Goal: Task Accomplishment & Management: Complete application form

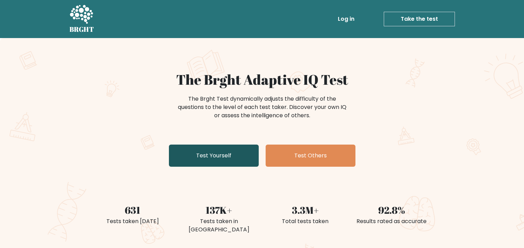
click at [227, 151] on link "Test Yourself" at bounding box center [214, 155] width 90 height 22
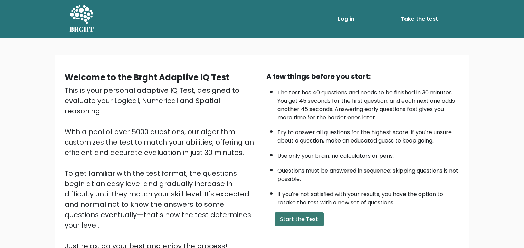
click at [297, 213] on button "Start the Test" at bounding box center [299, 219] width 49 height 14
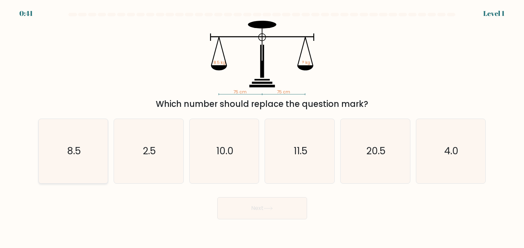
click at [95, 156] on icon "8.5" at bounding box center [73, 151] width 64 height 64
click at [262, 127] on input "a. 8.5" at bounding box center [262, 125] width 0 height 3
radio input "true"
click at [234, 203] on button "Next" at bounding box center [262, 208] width 90 height 22
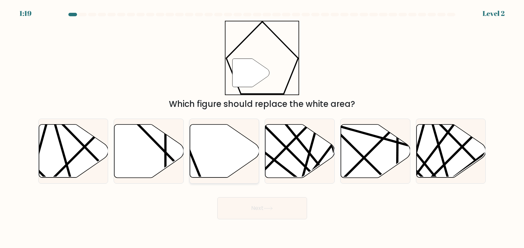
click at [204, 166] on icon at bounding box center [224, 150] width 69 height 53
click at [262, 127] on input "c." at bounding box center [262, 125] width 0 height 3
radio input "true"
click at [253, 214] on button "Next" at bounding box center [262, 208] width 90 height 22
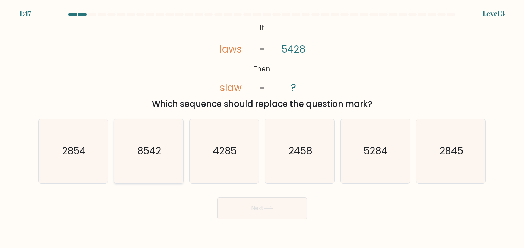
click at [149, 153] on text "8542" at bounding box center [149, 150] width 24 height 13
click at [262, 127] on input "b. 8542" at bounding box center [262, 125] width 0 height 3
radio input "true"
click at [284, 204] on button "Next" at bounding box center [262, 208] width 90 height 22
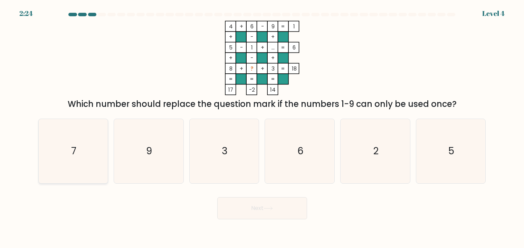
click at [80, 162] on icon "7" at bounding box center [73, 151] width 64 height 64
click at [262, 127] on input "a. 7" at bounding box center [262, 125] width 0 height 3
radio input "true"
click at [246, 205] on button "Next" at bounding box center [262, 208] width 90 height 22
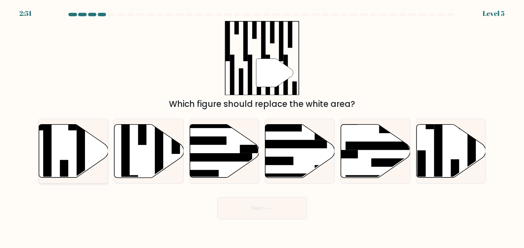
click at [58, 162] on icon at bounding box center [73, 150] width 69 height 53
click at [262, 127] on input "a." at bounding box center [262, 125] width 0 height 3
radio input "true"
click at [448, 146] on icon at bounding box center [450, 150] width 69 height 53
click at [262, 127] on input "f." at bounding box center [262, 125] width 0 height 3
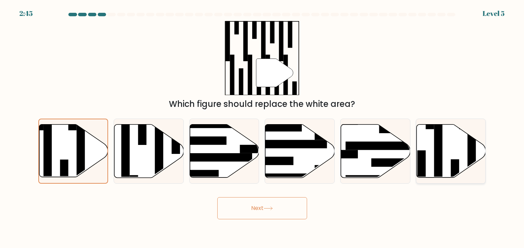
radio input "true"
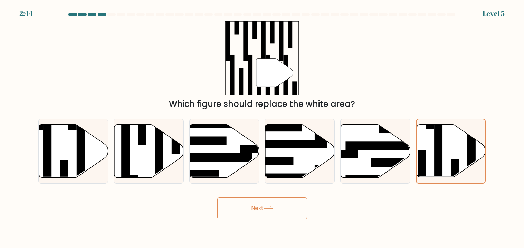
click at [295, 202] on button "Next" at bounding box center [262, 208] width 90 height 22
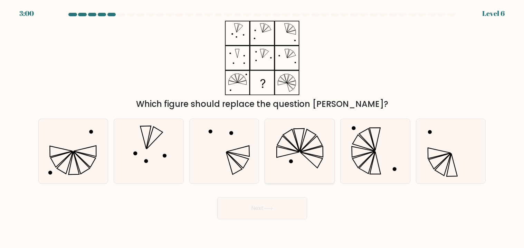
click at [316, 163] on icon at bounding box center [300, 151] width 64 height 64
click at [262, 127] on input "d." at bounding box center [262, 125] width 0 height 3
radio input "true"
click at [271, 211] on button "Next" at bounding box center [262, 208] width 90 height 22
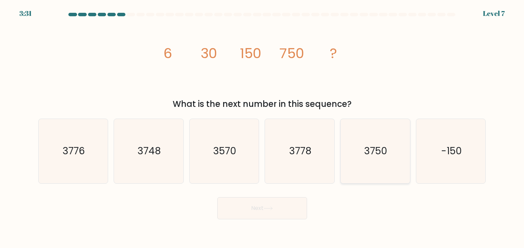
click at [348, 154] on icon "3750" at bounding box center [375, 151] width 64 height 64
click at [262, 127] on input "e. 3750" at bounding box center [262, 125] width 0 height 3
radio input "true"
click at [278, 212] on button "Next" at bounding box center [262, 208] width 90 height 22
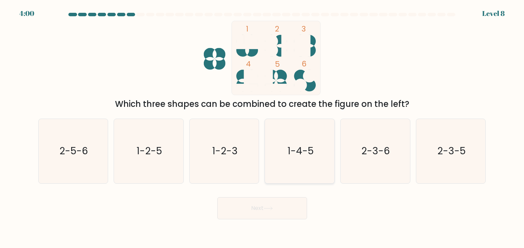
click at [297, 165] on icon "1-4-5" at bounding box center [300, 151] width 64 height 64
click at [262, 127] on input "d. 1-4-5" at bounding box center [262, 125] width 0 height 3
radio input "true"
click at [291, 199] on button "Next" at bounding box center [262, 208] width 90 height 22
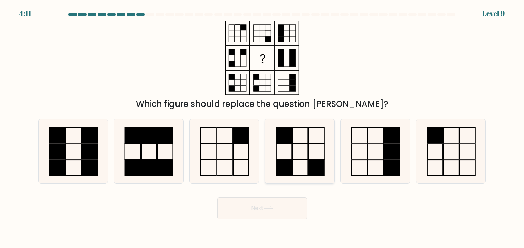
click at [298, 173] on icon at bounding box center [300, 151] width 64 height 64
click at [262, 127] on input "d." at bounding box center [262, 125] width 0 height 3
radio input "true"
click at [260, 213] on button "Next" at bounding box center [262, 208] width 90 height 22
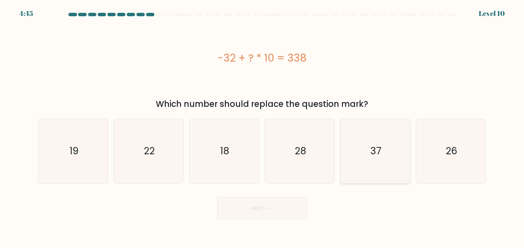
click at [366, 172] on icon "37" at bounding box center [375, 151] width 64 height 64
click at [262, 127] on input "e. 37" at bounding box center [262, 125] width 0 height 3
radio input "true"
click at [290, 212] on button "Next" at bounding box center [262, 208] width 90 height 22
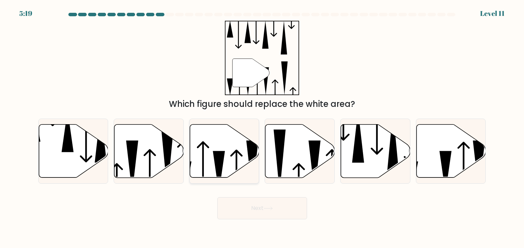
click at [239, 168] on icon at bounding box center [224, 150] width 69 height 53
click at [262, 127] on input "c." at bounding box center [262, 125] width 0 height 3
radio input "true"
click at [440, 160] on icon at bounding box center [450, 150] width 69 height 53
click at [262, 127] on input "f." at bounding box center [262, 125] width 0 height 3
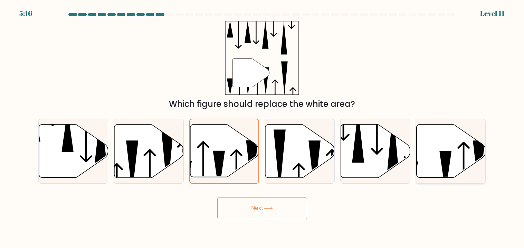
radio input "true"
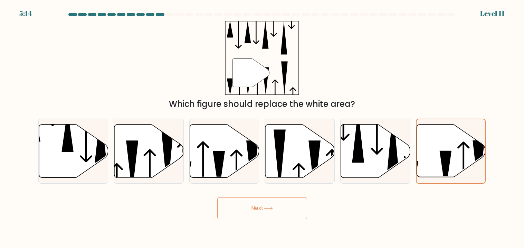
click at [298, 210] on button "Next" at bounding box center [262, 208] width 90 height 22
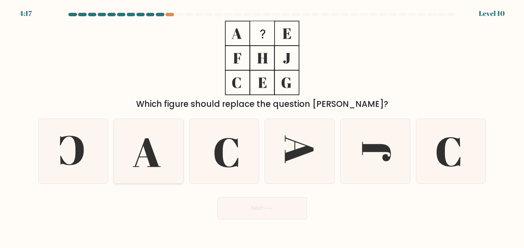
click at [154, 157] on icon at bounding box center [147, 152] width 28 height 29
click at [262, 127] on input "b." at bounding box center [262, 125] width 0 height 3
radio input "true"
click at [217, 155] on icon at bounding box center [226, 152] width 24 height 29
click at [262, 127] on input "c." at bounding box center [262, 125] width 0 height 3
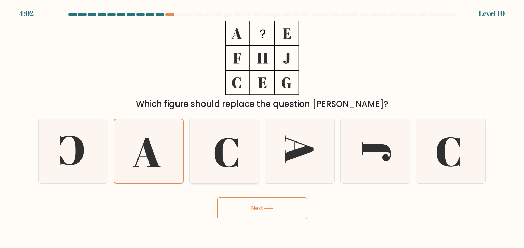
radio input "true"
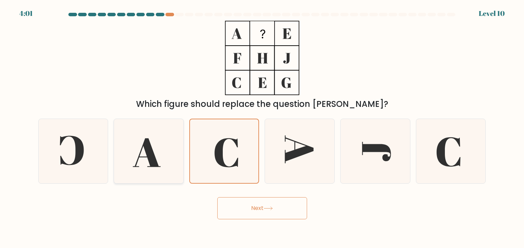
click at [177, 162] on icon at bounding box center [148, 151] width 64 height 64
click at [262, 127] on input "b." at bounding box center [262, 125] width 0 height 3
radio input "true"
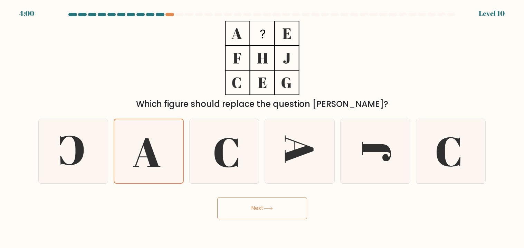
click at [243, 207] on button "Next" at bounding box center [262, 208] width 90 height 22
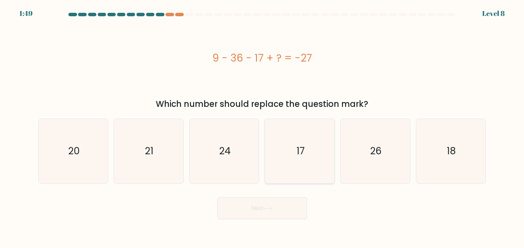
click at [286, 156] on icon "17" at bounding box center [300, 151] width 64 height 64
click at [262, 127] on input "d. 17" at bounding box center [262, 125] width 0 height 3
radio input "true"
click at [272, 203] on button "Next" at bounding box center [262, 208] width 90 height 22
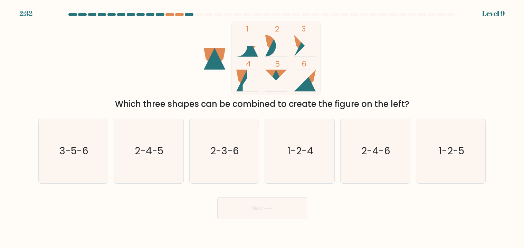
drag, startPoint x: 276, startPoint y: 215, endPoint x: 146, endPoint y: 214, distance: 130.2
click at [146, 214] on div "Next" at bounding box center [262, 205] width 456 height 27
click at [80, 158] on icon "3-5-6" at bounding box center [73, 151] width 64 height 64
click at [262, 127] on input "a. 3-5-6" at bounding box center [262, 125] width 0 height 3
radio input "true"
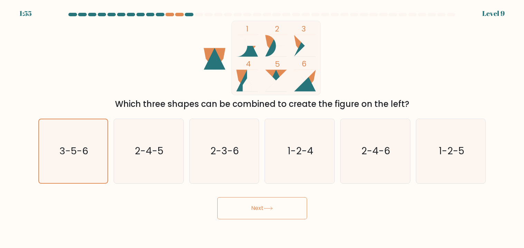
click at [277, 212] on button "Next" at bounding box center [262, 208] width 90 height 22
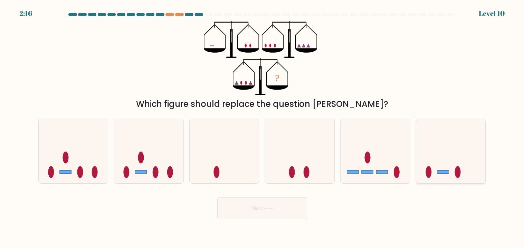
click at [420, 133] on icon at bounding box center [450, 150] width 69 height 57
click at [262, 127] on input "f." at bounding box center [262, 125] width 0 height 3
radio input "true"
click at [258, 212] on button "Next" at bounding box center [262, 208] width 90 height 22
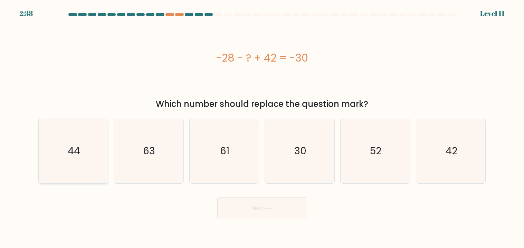
click at [66, 135] on icon "44" at bounding box center [73, 151] width 64 height 64
click at [262, 127] on input "a. 44" at bounding box center [262, 125] width 0 height 3
radio input "true"
click at [250, 202] on button "Next" at bounding box center [262, 208] width 90 height 22
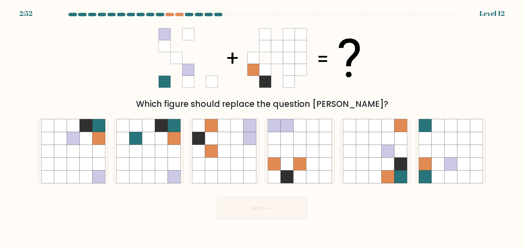
drag, startPoint x: 144, startPoint y: 175, endPoint x: 66, endPoint y: 184, distance: 78.5
click at [66, 184] on form at bounding box center [262, 116] width 524 height 206
click at [74, 175] on icon at bounding box center [73, 176] width 13 height 13
click at [262, 127] on input "a." at bounding box center [262, 125] width 0 height 3
radio input "true"
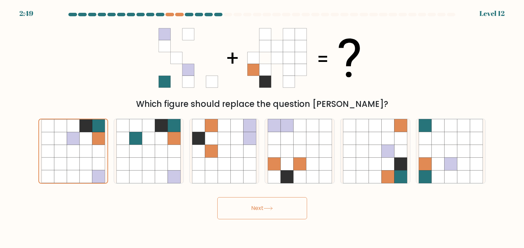
click at [264, 210] on button "Next" at bounding box center [262, 208] width 90 height 22
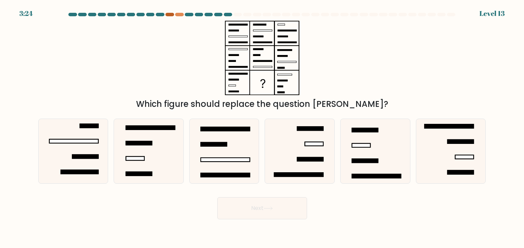
click at [168, 15] on div at bounding box center [169, 14] width 8 height 3
click at [182, 15] on div at bounding box center [179, 14] width 8 height 3
